Goal: Information Seeking & Learning: Learn about a topic

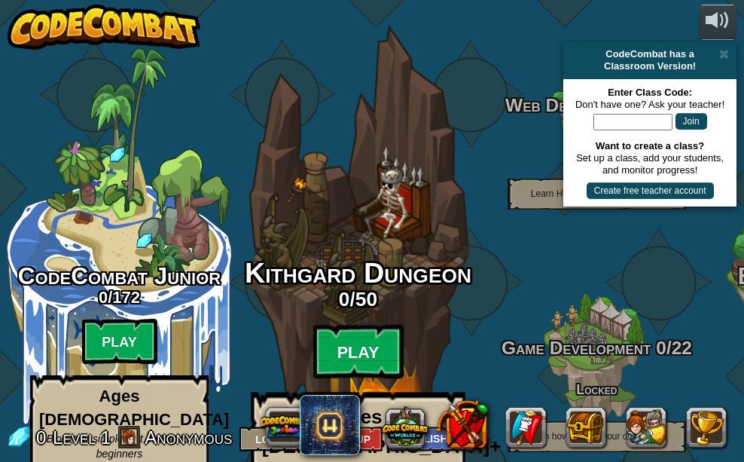
click at [363, 325] on btn "Play" at bounding box center [358, 352] width 90 height 54
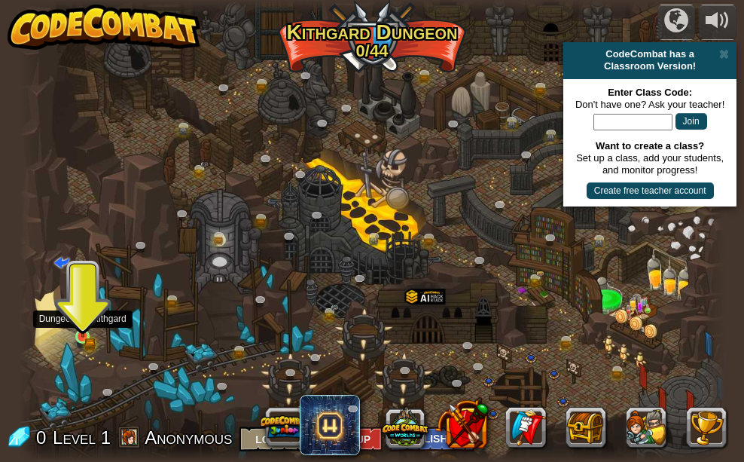
click at [79, 324] on img at bounding box center [83, 320] width 10 height 10
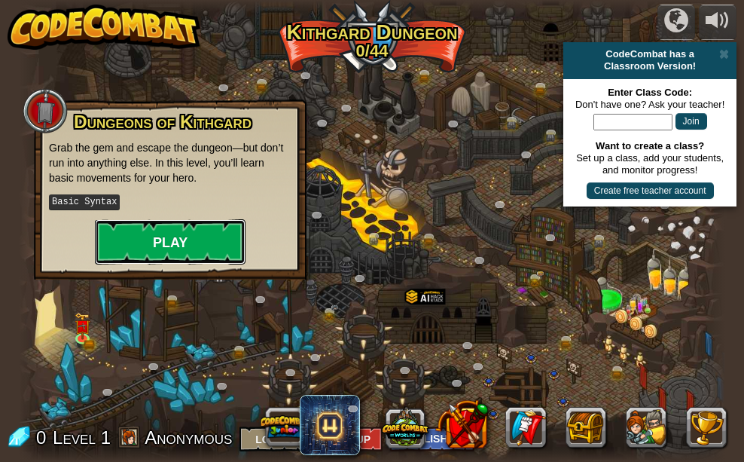
click at [175, 240] on button "Play" at bounding box center [170, 241] width 151 height 45
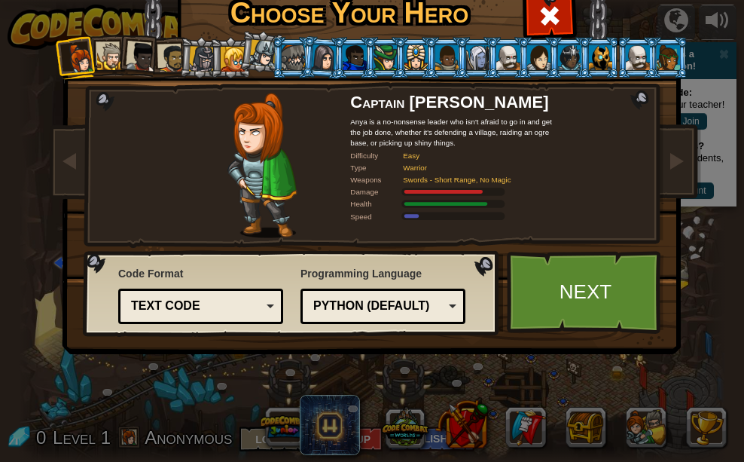
click at [242, 304] on div "Text code" at bounding box center [196, 305] width 130 height 17
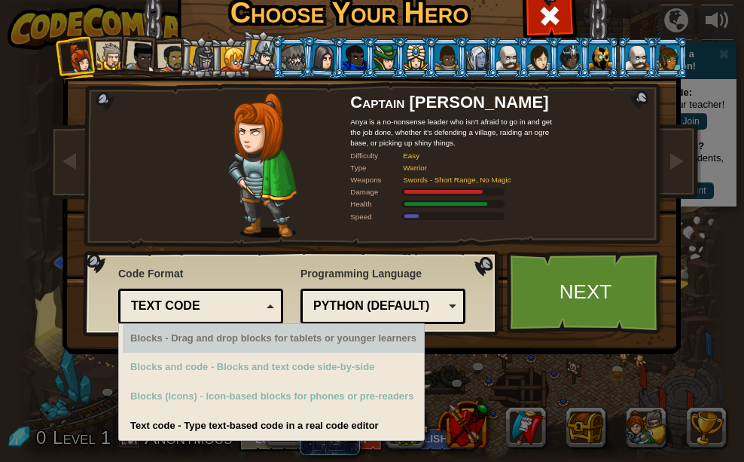
click at [212, 335] on div "Blocks - Drag and drop blocks for tablets or younger learners" at bounding box center [273, 338] width 301 height 29
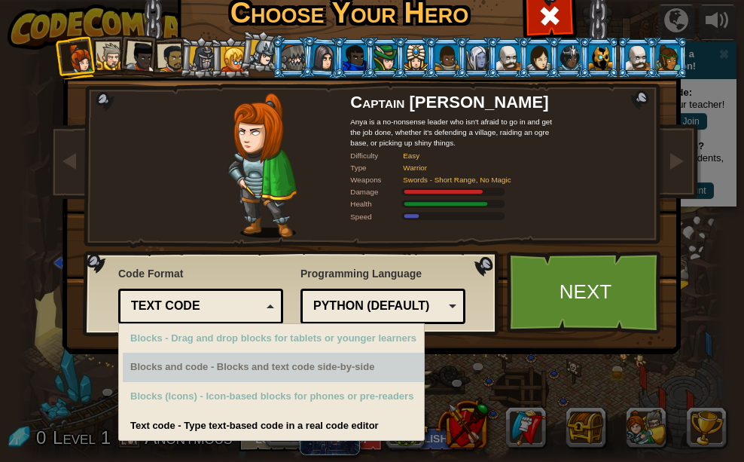
click at [419, 329] on div "Blocks - Drag and drop blocks for tablets or younger learners Blocks and code -…" at bounding box center [271, 381] width 307 height 117
click at [617, 283] on link "Next" at bounding box center [585, 292] width 157 height 83
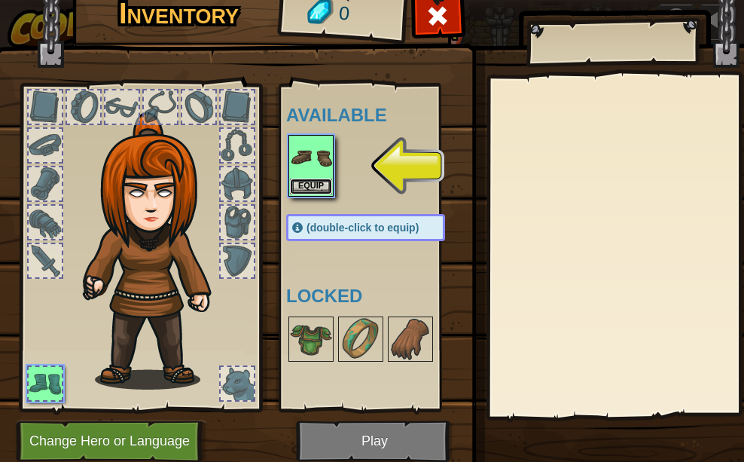
click at [318, 189] on button "Equip" at bounding box center [311, 186] width 42 height 16
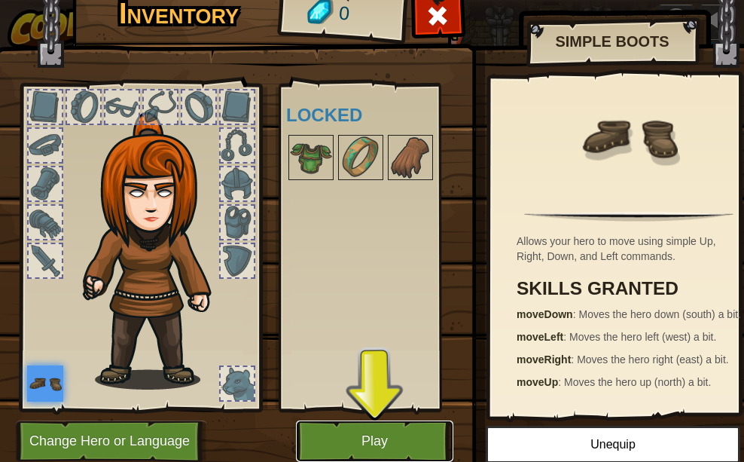
click at [392, 433] on button "Play" at bounding box center [374, 440] width 157 height 41
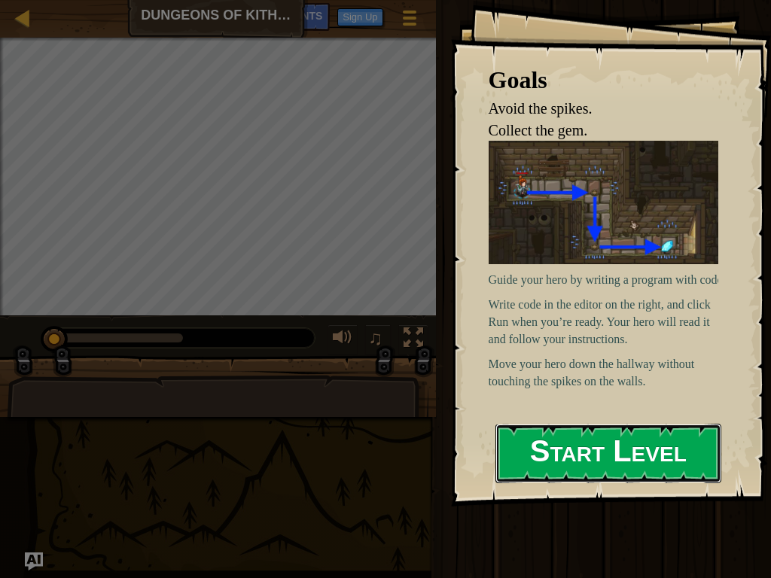
click at [562, 456] on button "Start Level" at bounding box center [609, 453] width 226 height 59
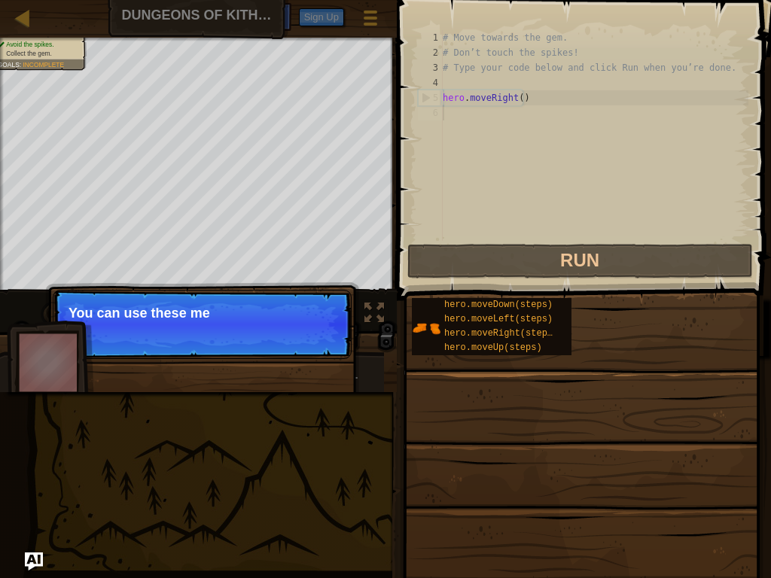
type textarea "hero.moveRight()"
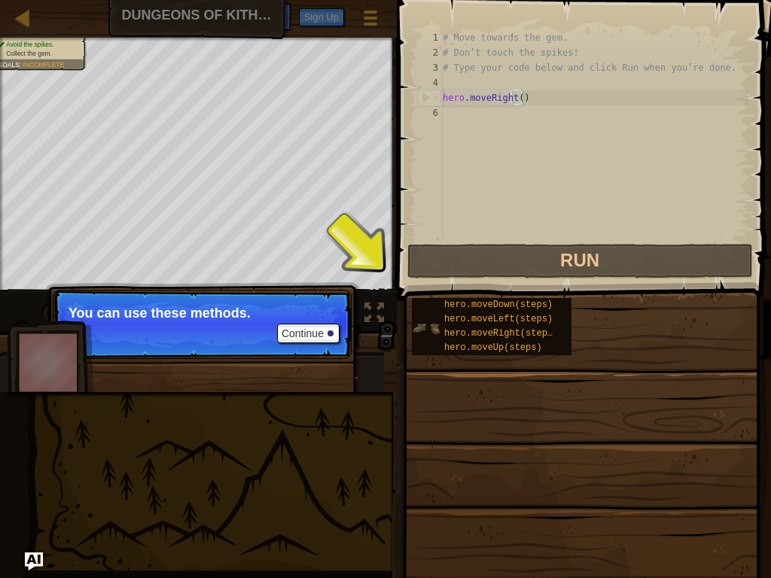
click at [425, 342] on img at bounding box center [426, 328] width 29 height 29
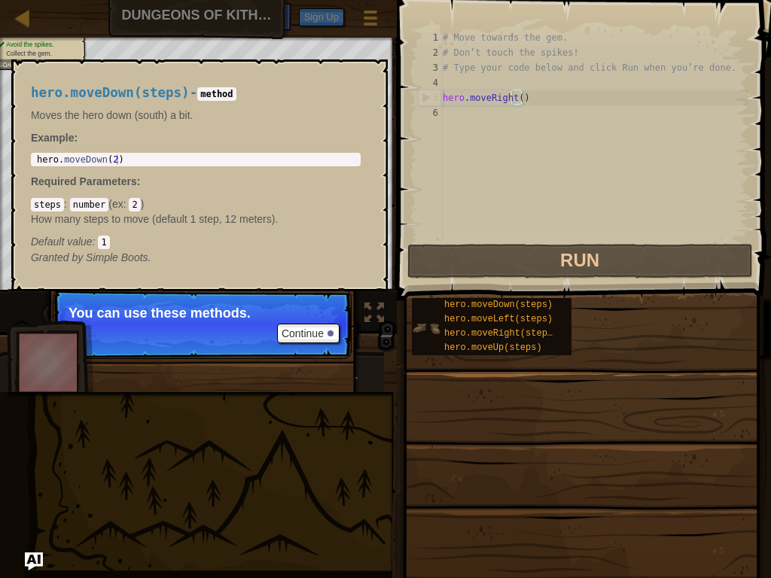
click at [428, 324] on img at bounding box center [426, 328] width 29 height 29
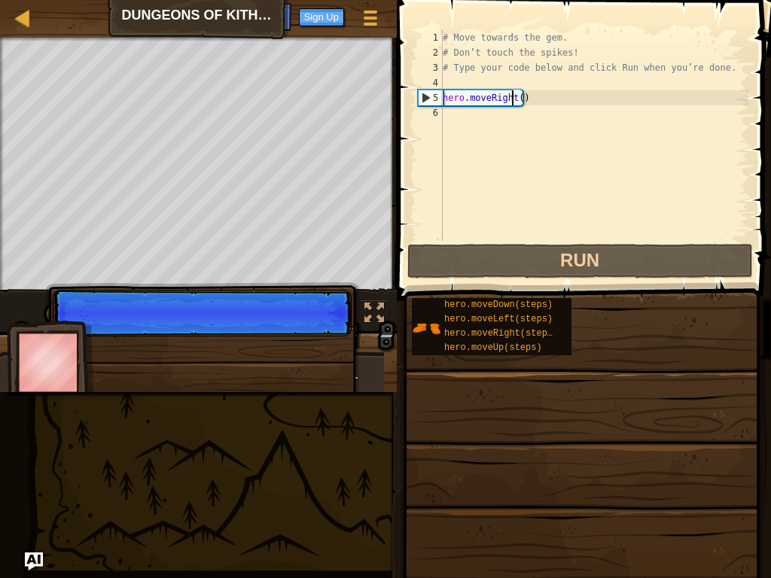
scroll to position [7, 5]
